Goal: Information Seeking & Learning: Find specific fact

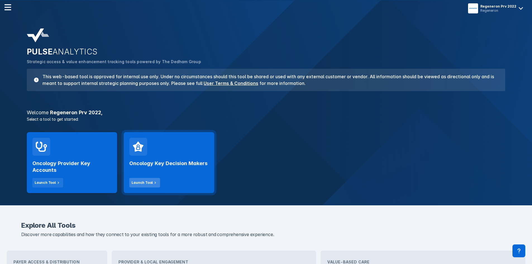
click at [153, 183] on icon at bounding box center [155, 182] width 5 height 5
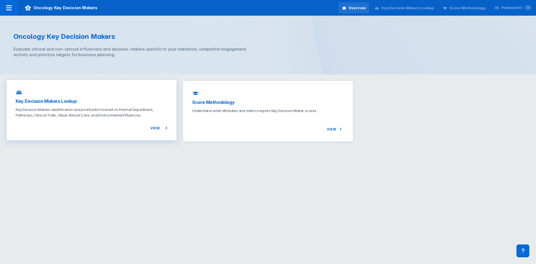
click at [159, 129] on span "View" at bounding box center [158, 128] width 17 height 7
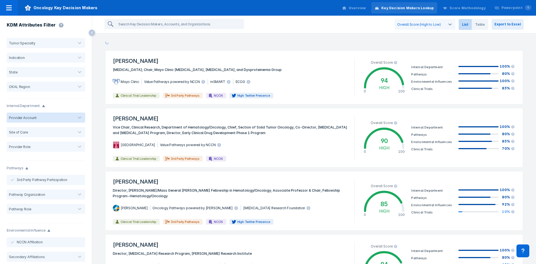
click at [42, 118] on div at bounding box center [55, 118] width 33 height 4
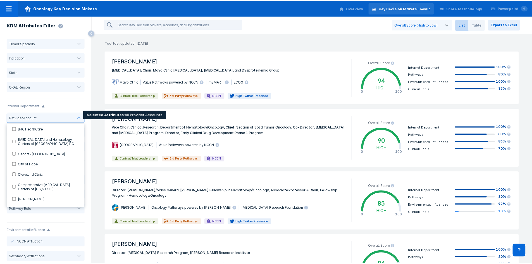
scroll to position [84, 0]
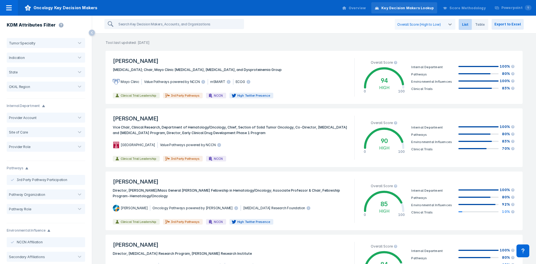
click at [13, 10] on div at bounding box center [9, 8] width 18 height 16
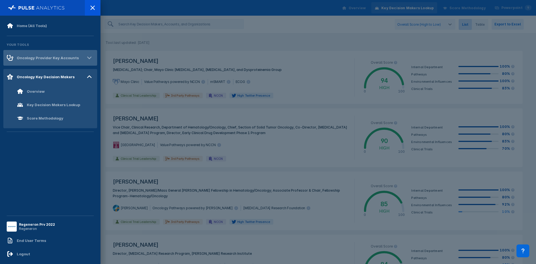
click at [33, 60] on div "Oncology Provider Key Accounts" at bounding box center [43, 57] width 72 height 7
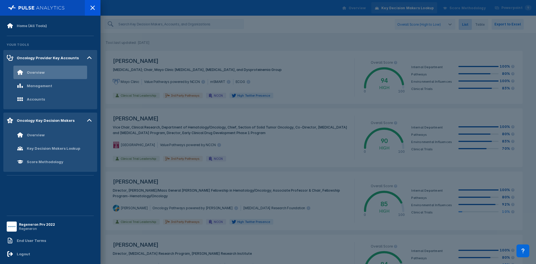
click at [33, 73] on div "Overview" at bounding box center [36, 72] width 18 height 4
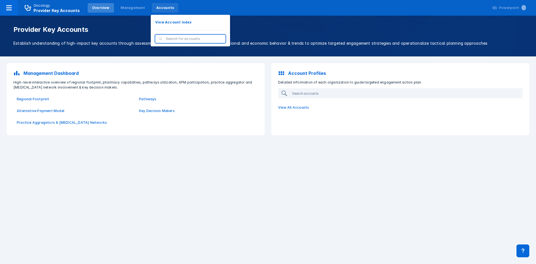
click at [153, 12] on div "Accounts" at bounding box center [165, 7] width 27 height 9
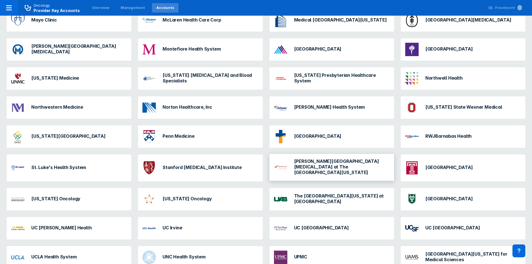
scroll to position [205, 0]
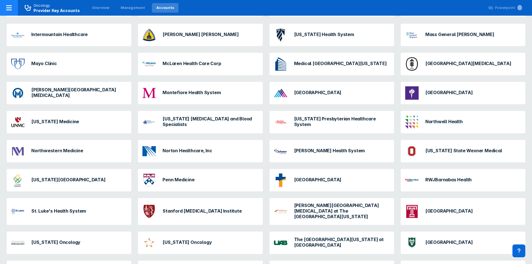
click at [59, 6] on div "Oncology Provider Key Accounts" at bounding box center [56, 8] width 46 height 10
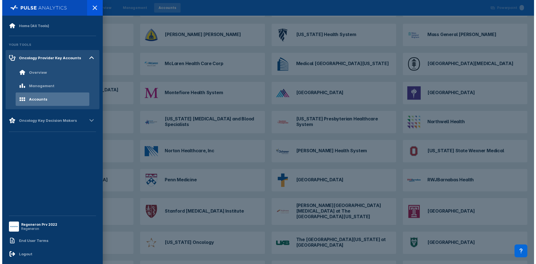
scroll to position [0, 0]
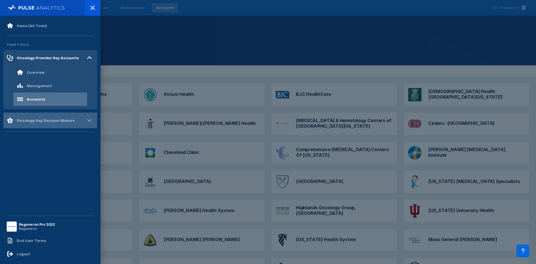
click at [37, 122] on div "Oncology Key Decision Makers" at bounding box center [46, 120] width 58 height 4
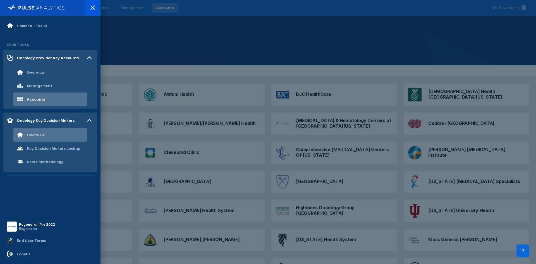
click at [36, 135] on div "Overview" at bounding box center [36, 135] width 18 height 4
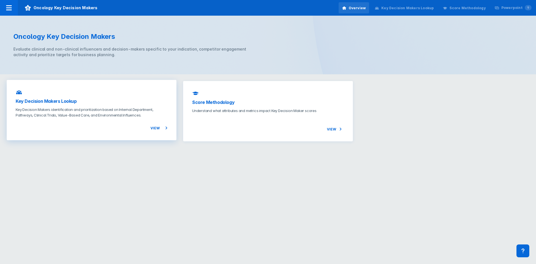
click at [66, 102] on h3 "Key Decision Makers Lookup" at bounding box center [92, 101] width 152 height 7
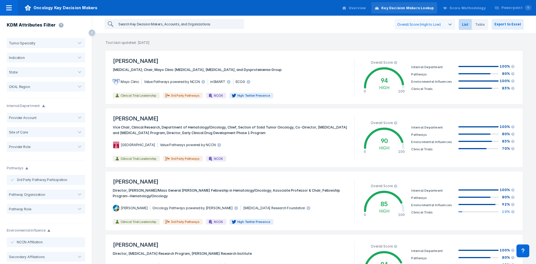
click at [142, 26] on input "search" at bounding box center [179, 24] width 127 height 9
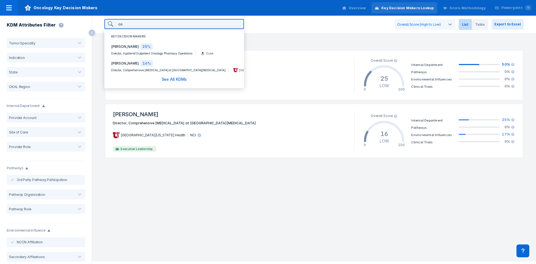
type input "c"
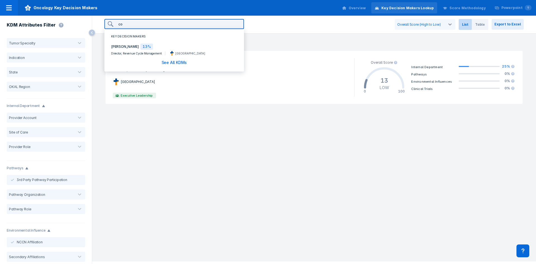
type input "c"
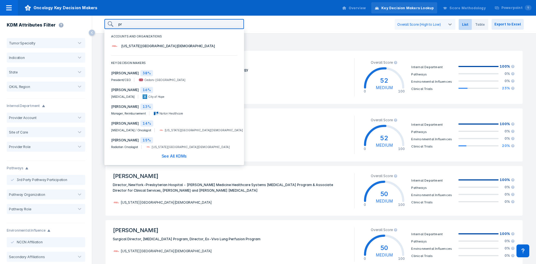
type input "p"
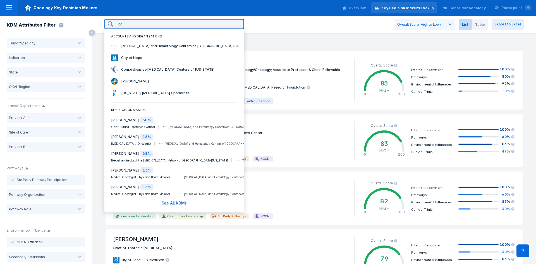
type input "c"
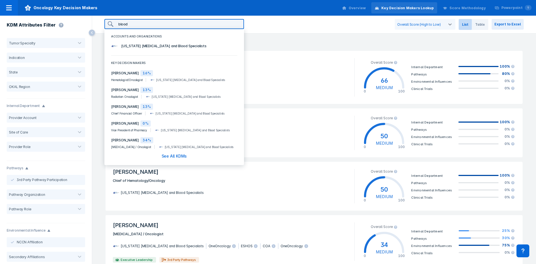
type input "blood"
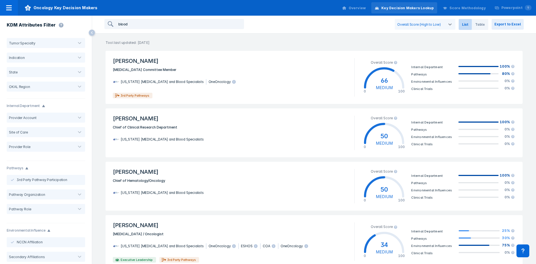
click at [270, 31] on div "blood Overall Score (High to Low) List Table Export to Excel" at bounding box center [314, 25] width 444 height 18
